Goal: Information Seeking & Learning: Learn about a topic

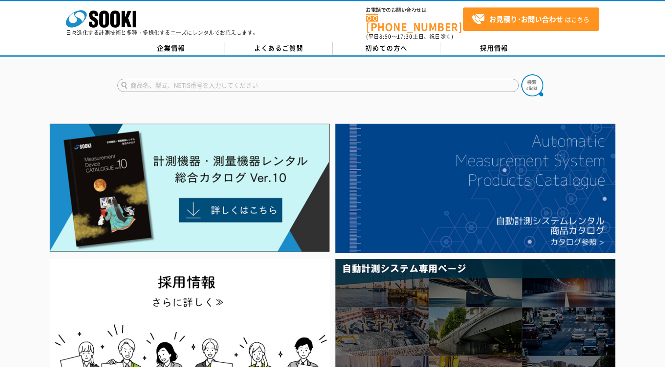
click at [230, 82] on input "text" at bounding box center [317, 85] width 401 height 13
type input "ソーラーパネル"
click at [521, 74] on button at bounding box center [532, 85] width 22 height 22
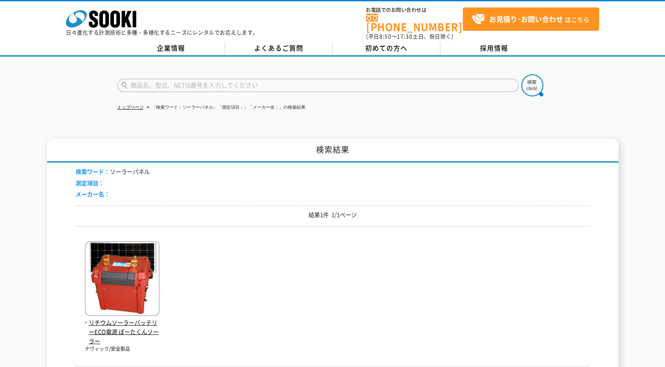
scroll to position [44, 0]
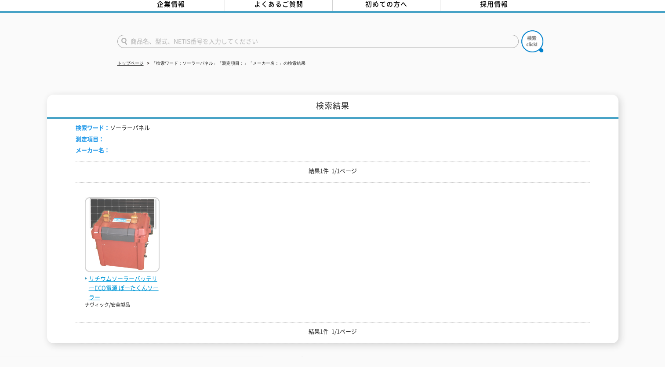
click at [143, 227] on img at bounding box center [122, 235] width 75 height 77
click at [101, 220] on img at bounding box center [122, 235] width 75 height 77
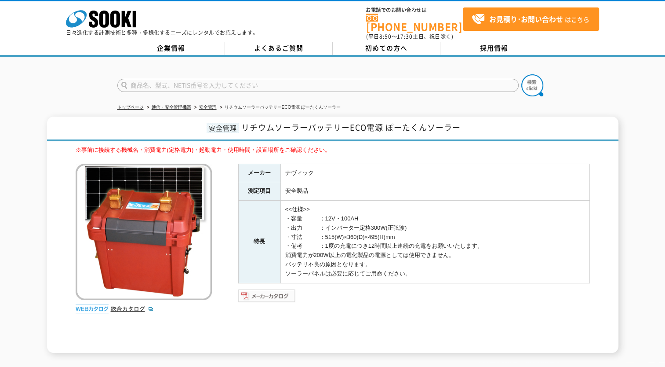
click at [258, 288] on img at bounding box center [267, 295] width 58 height 14
